Goal: Task Accomplishment & Management: Use online tool/utility

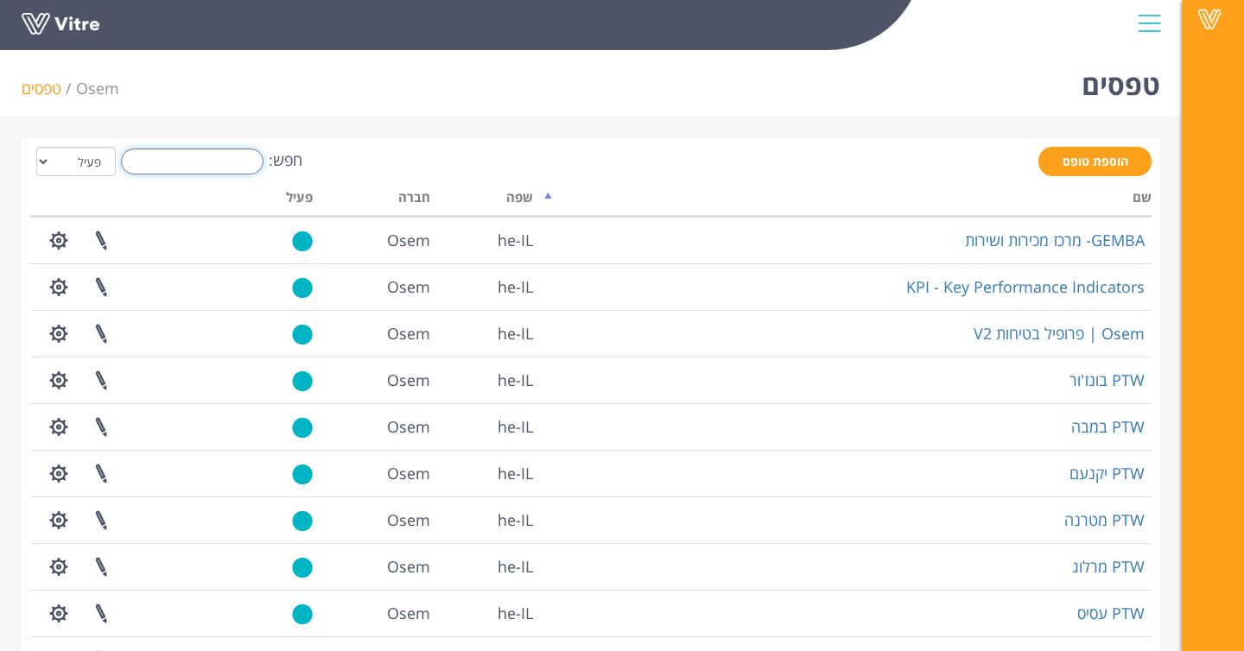
click at [187, 161] on input "חפש:" at bounding box center [192, 162] width 142 height 26
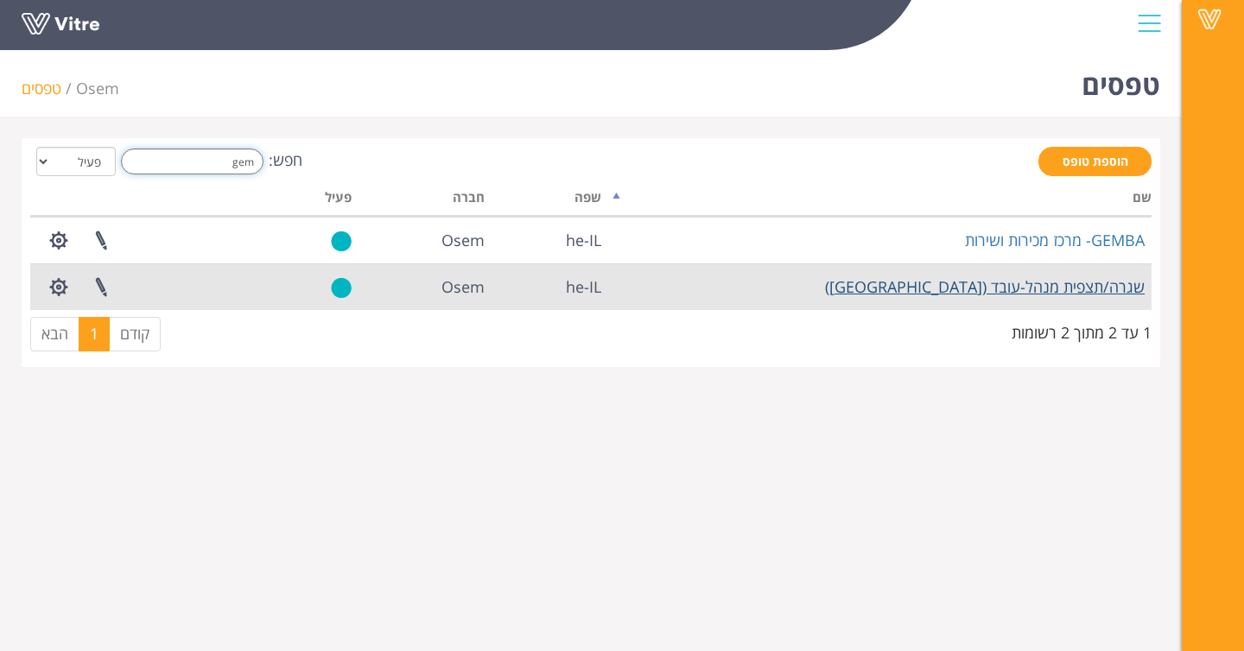
type input "gem"
click at [978, 284] on link "שגרה/תצפית מנהל-עובד ([GEOGRAPHIC_DATA])" at bounding box center [985, 286] width 320 height 21
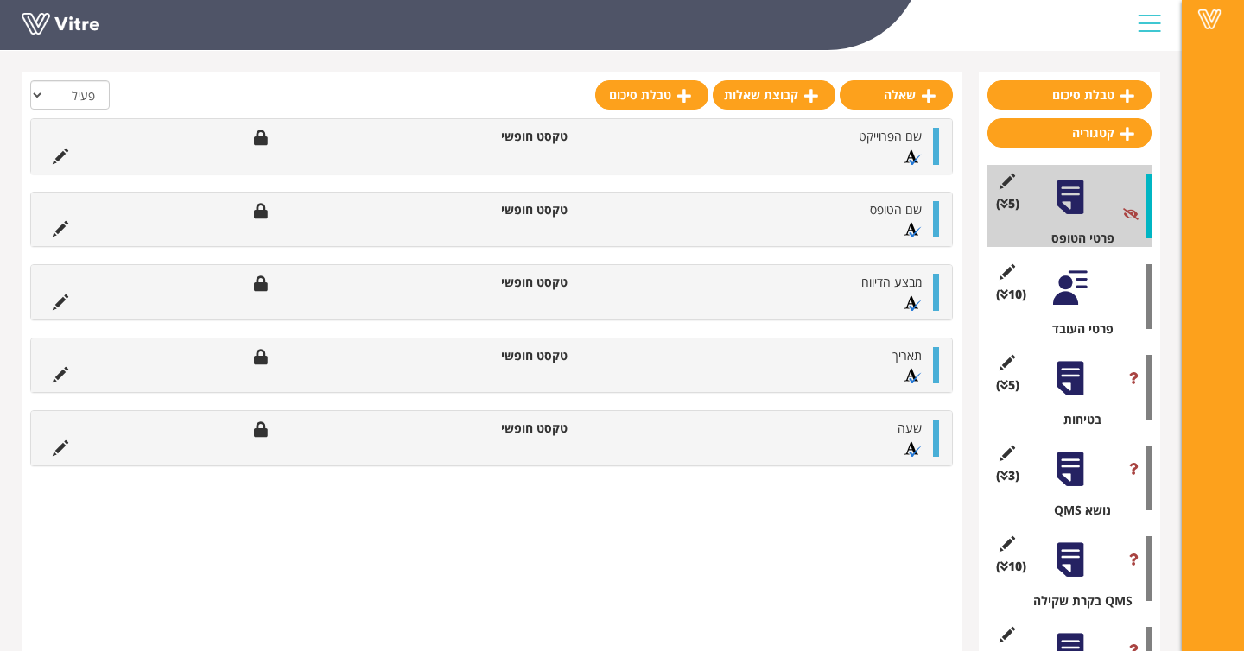
scroll to position [196, 0]
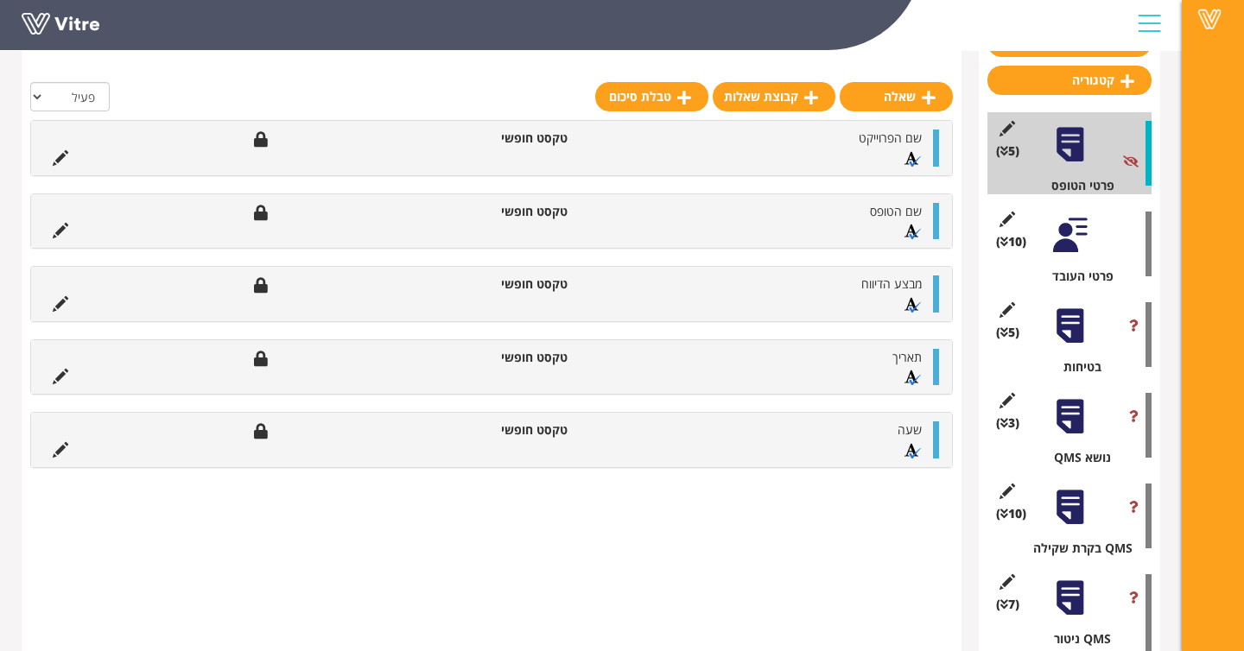
click at [1074, 353] on div at bounding box center [1078, 355] width 9 height 4
click at [1073, 342] on div at bounding box center [1069, 326] width 39 height 39
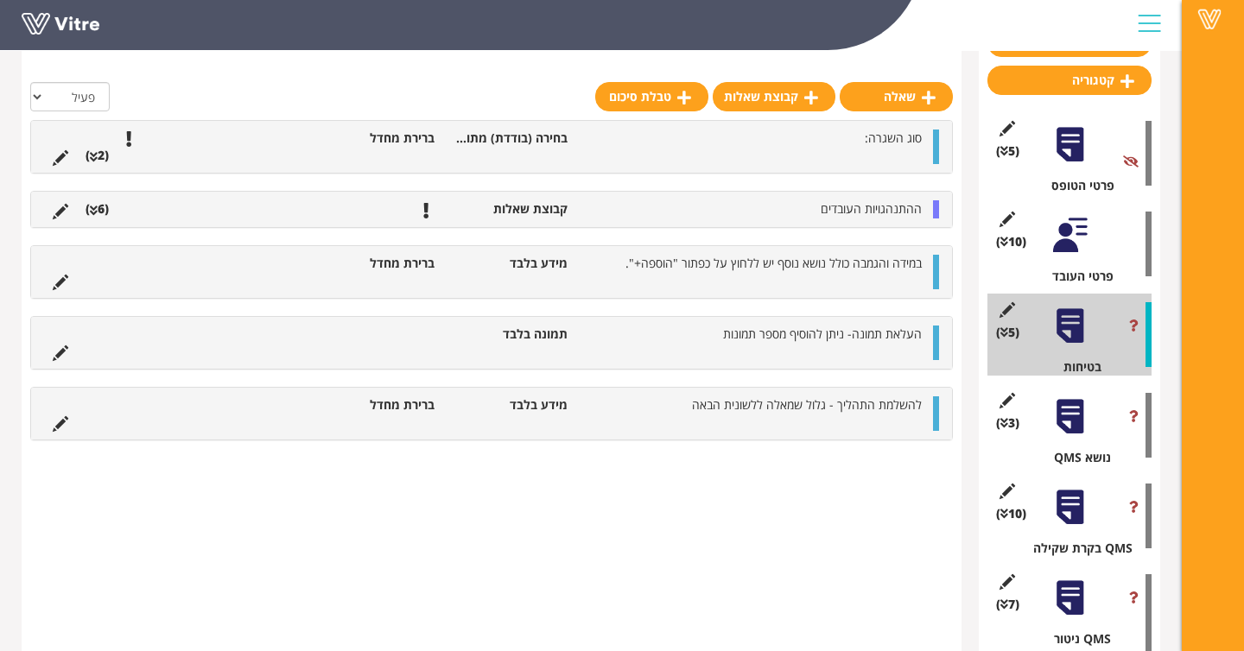
click at [677, 225] on div "ההתנהגויות העובדים קבוצת שאלות (6 )" at bounding box center [491, 209] width 921 height 35
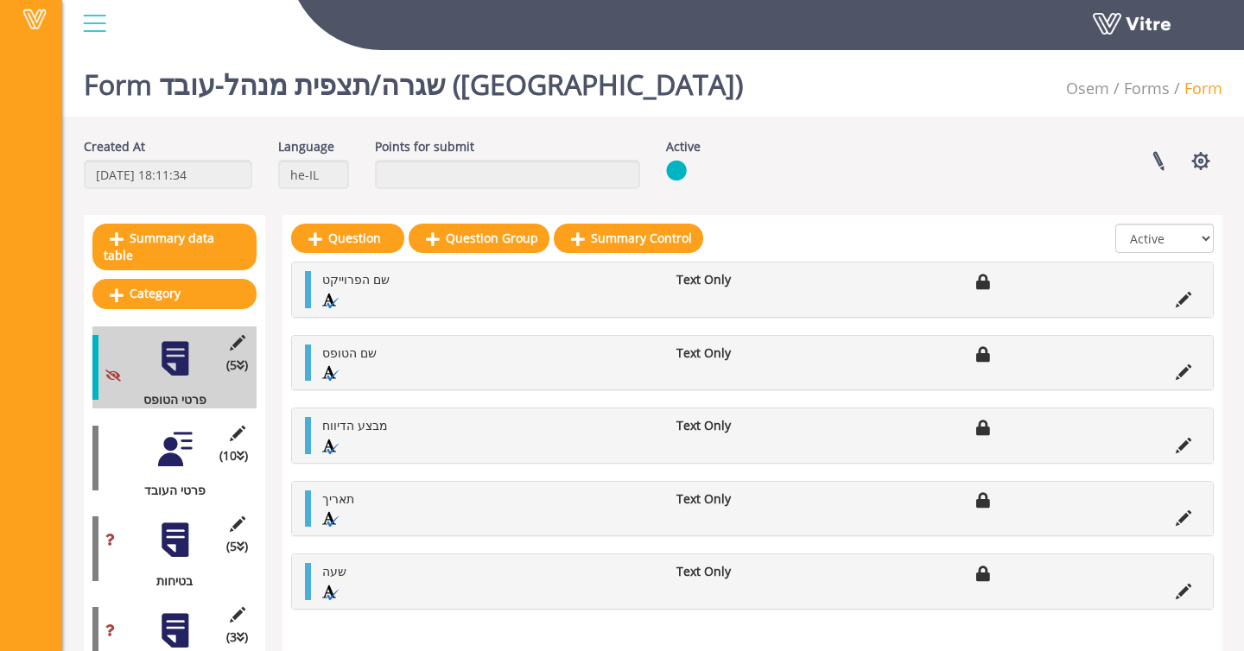
click at [167, 532] on div at bounding box center [174, 540] width 39 height 39
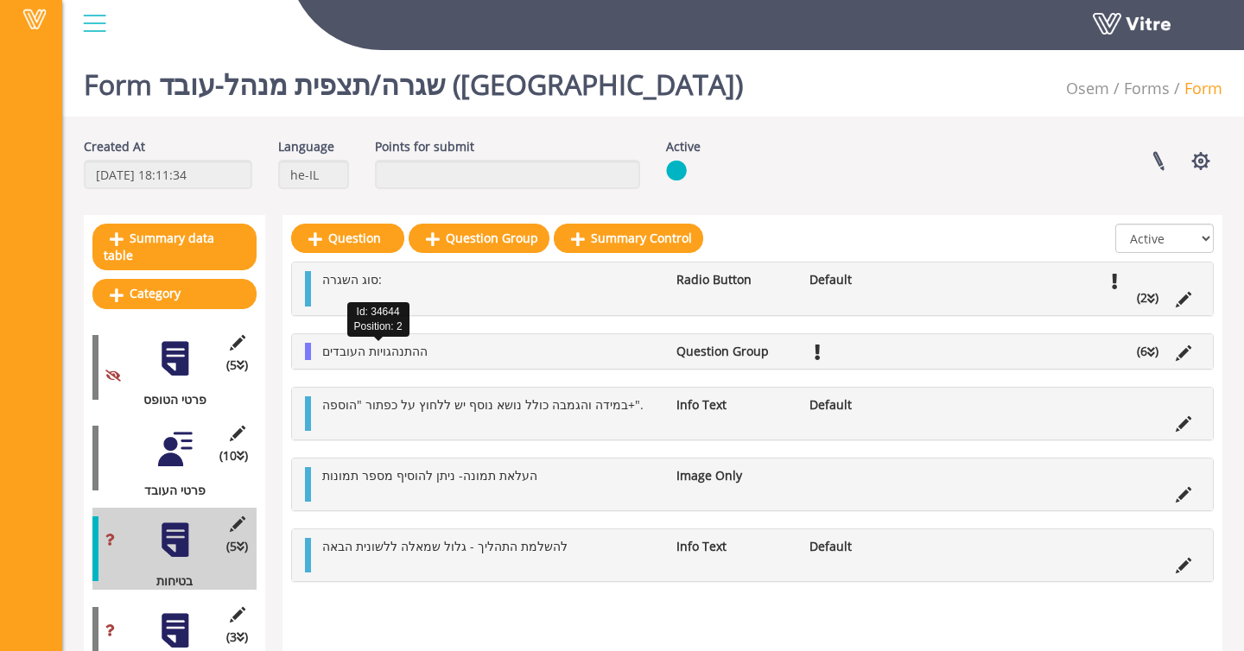
click at [415, 358] on span "ההתנהגויות העובדים" at bounding box center [374, 351] width 105 height 16
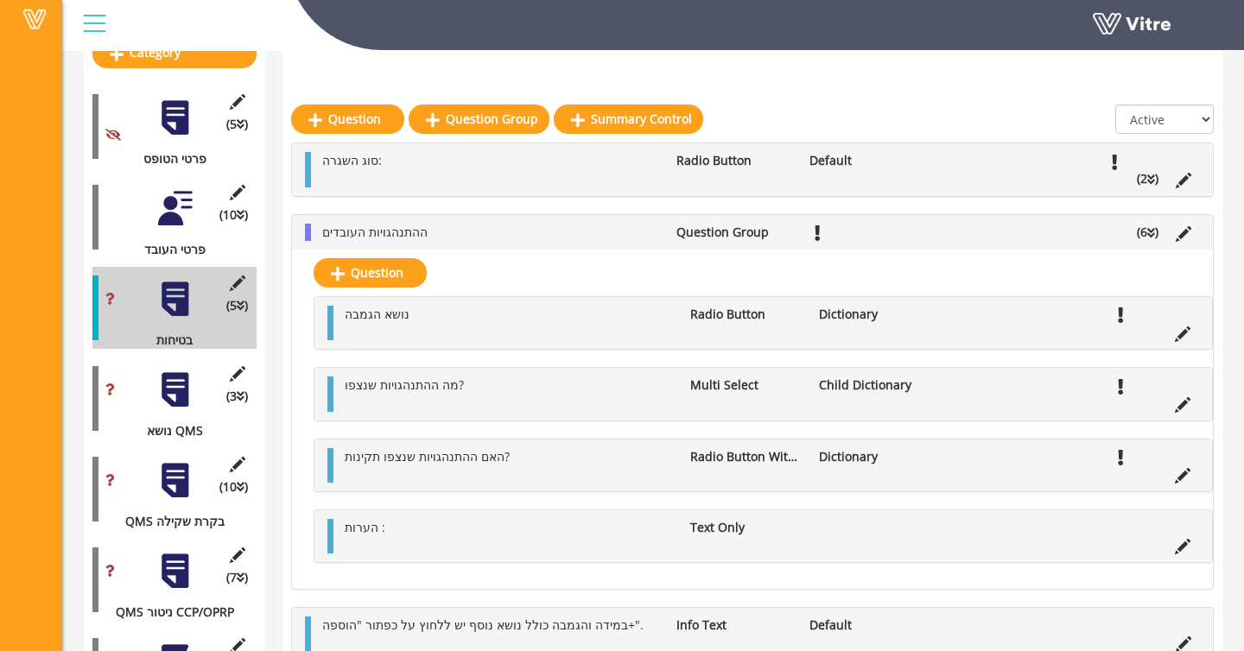
scroll to position [292, 0]
